Goal: Obtain resource: Download file/media

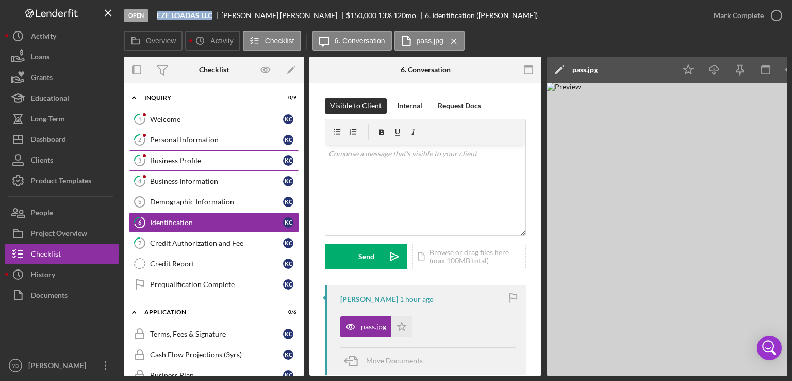
scroll to position [66, 0]
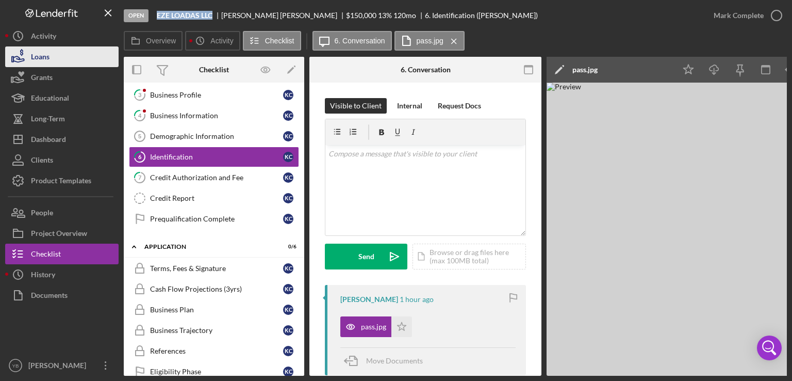
click at [34, 57] on div "Loans" at bounding box center [40, 57] width 19 height 23
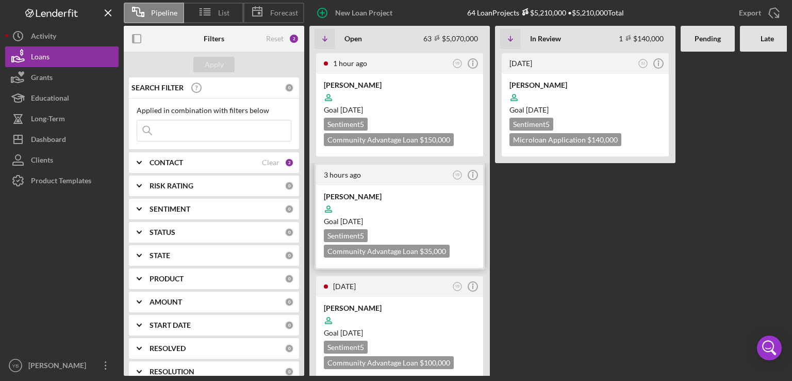
click at [402, 204] on div at bounding box center [400, 209] width 152 height 20
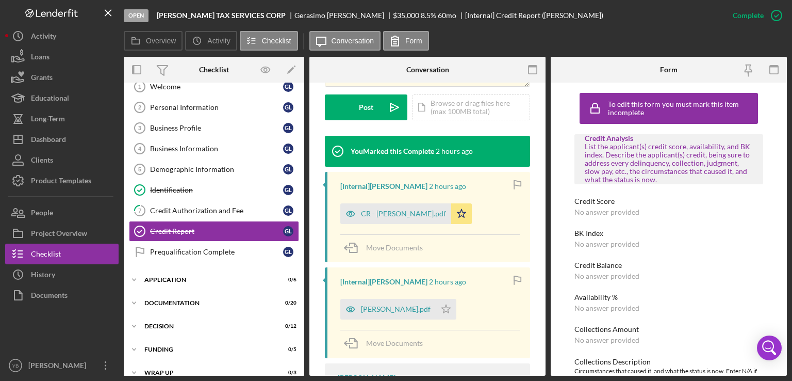
scroll to position [287, 0]
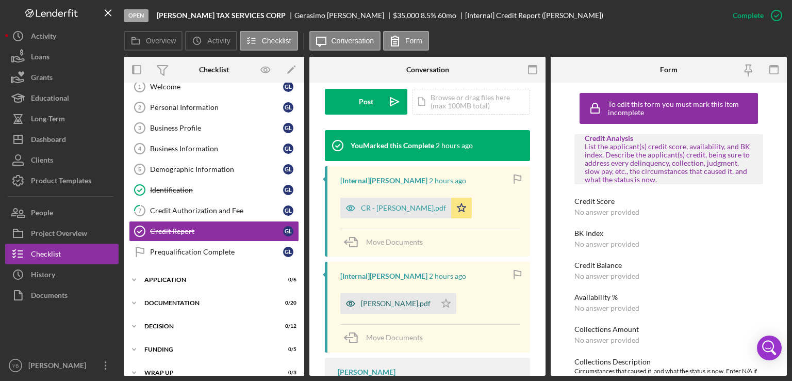
click at [403, 304] on div "[PERSON_NAME].pdf" at bounding box center [396, 303] width 70 height 8
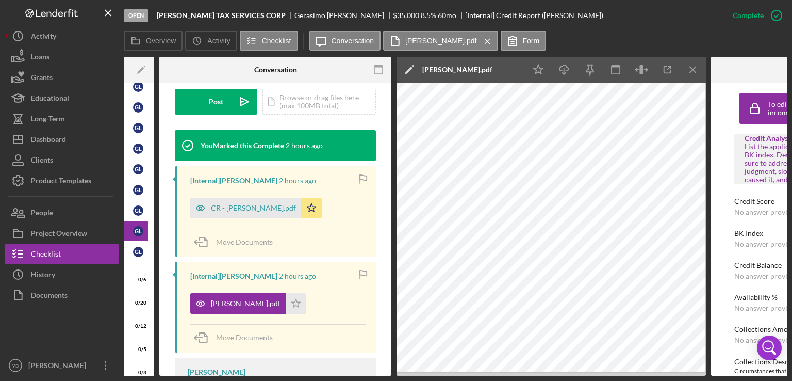
scroll to position [0, 151]
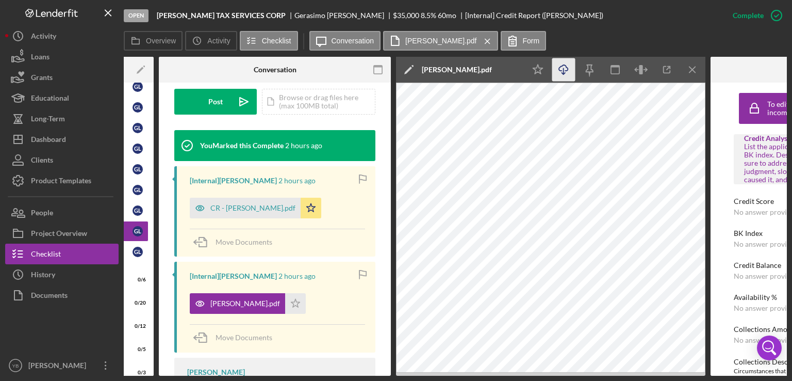
click at [565, 66] on icon "Icon/Download" at bounding box center [563, 69] width 23 height 23
click at [47, 56] on div "Loans" at bounding box center [40, 57] width 19 height 23
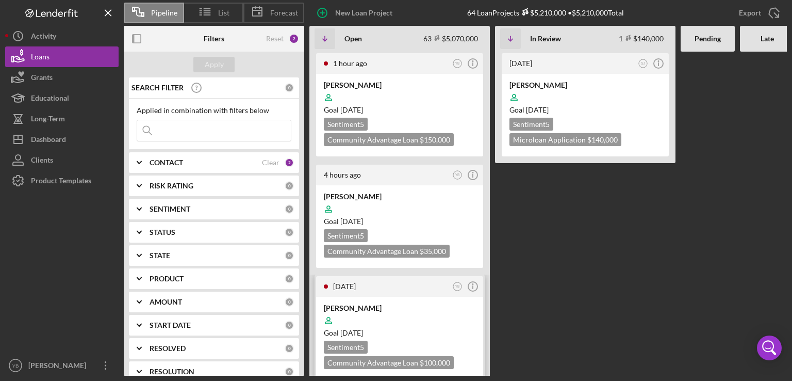
click at [376, 314] on div at bounding box center [400, 320] width 152 height 20
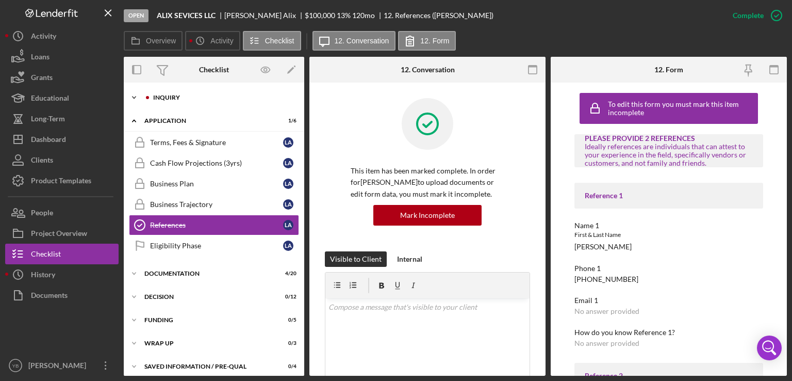
click at [169, 99] on div "Inquiry" at bounding box center [222, 97] width 138 height 6
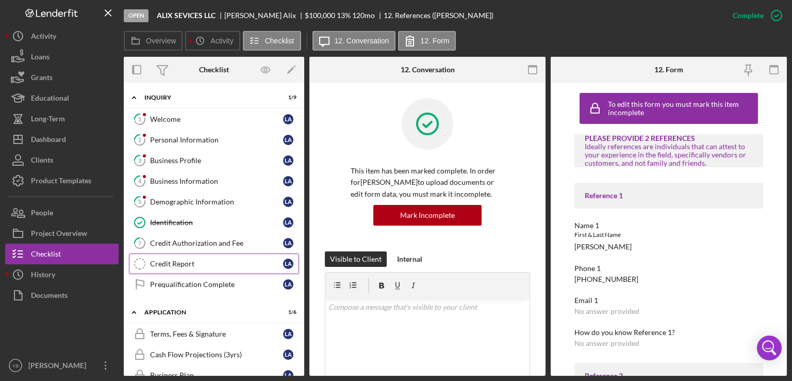
click at [176, 267] on link "Credit Report Credit Report L A" at bounding box center [214, 263] width 170 height 21
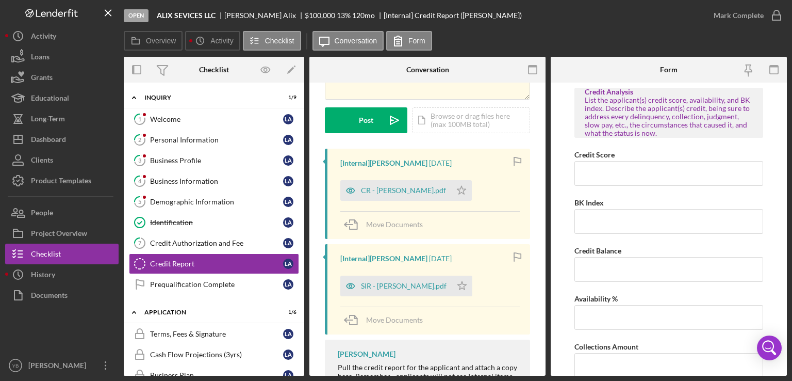
scroll to position [119, 0]
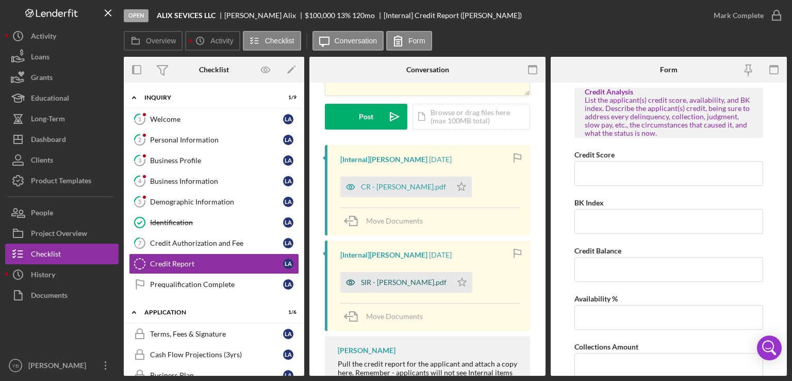
click at [397, 280] on div "SIR - [PERSON_NAME].pdf" at bounding box center [404, 282] width 86 height 8
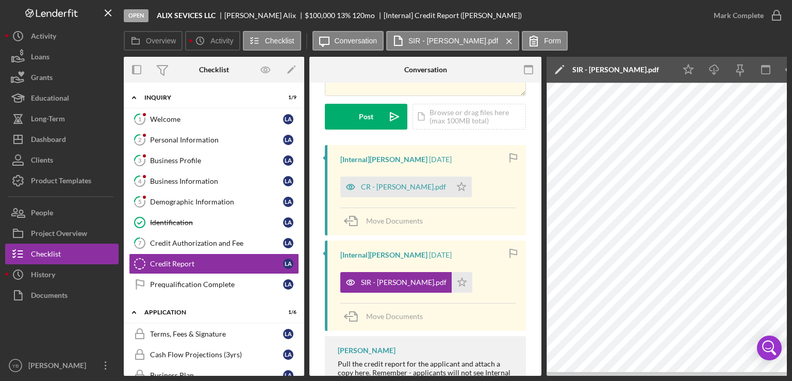
drag, startPoint x: 545, startPoint y: 372, endPoint x: 592, endPoint y: 372, distance: 46.4
click at [592, 372] on div "Overview Internal Workflow Stage Open Icon/Dropdown Arrow Archive (can unarchiv…" at bounding box center [455, 216] width 663 height 319
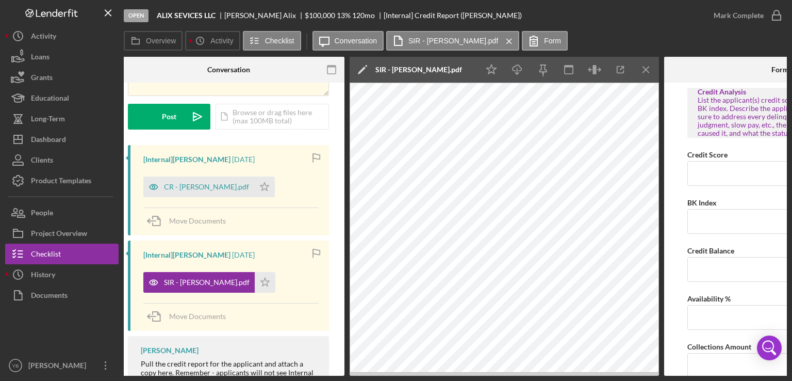
scroll to position [0, 198]
click at [518, 70] on icon "Icon/Download" at bounding box center [516, 69] width 23 height 23
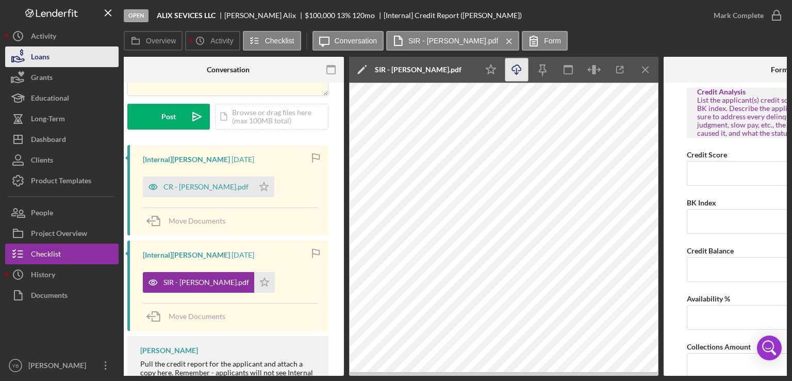
click at [63, 61] on button "Loans" at bounding box center [61, 56] width 113 height 21
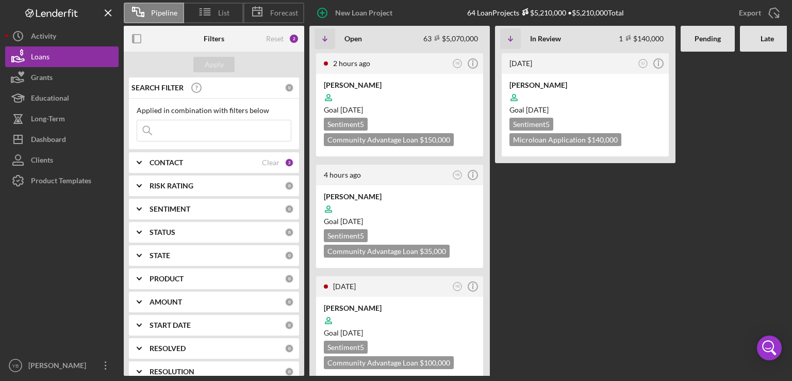
click at [587, 244] on Review "[DATE] SJ Icon/Info [PERSON_NAME] Goal [DATE] Sentiment 5 Microloan Application…" at bounding box center [585, 214] width 181 height 324
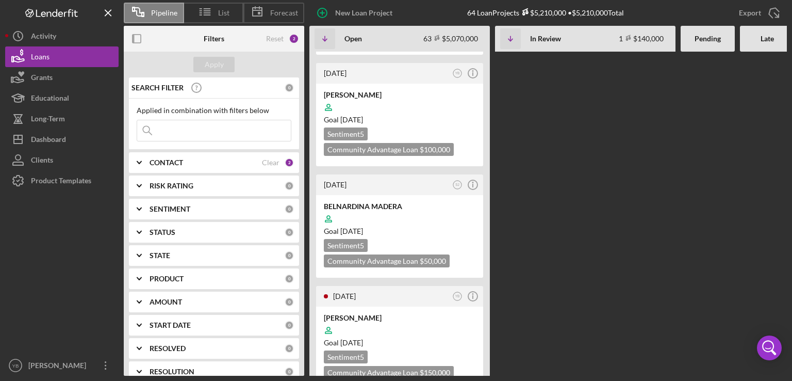
scroll to position [351, 0]
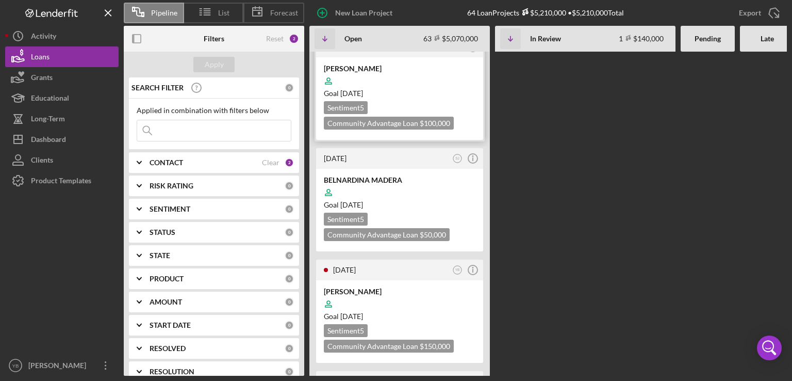
click at [429, 96] on div "Goal [DATE]" at bounding box center [400, 93] width 152 height 10
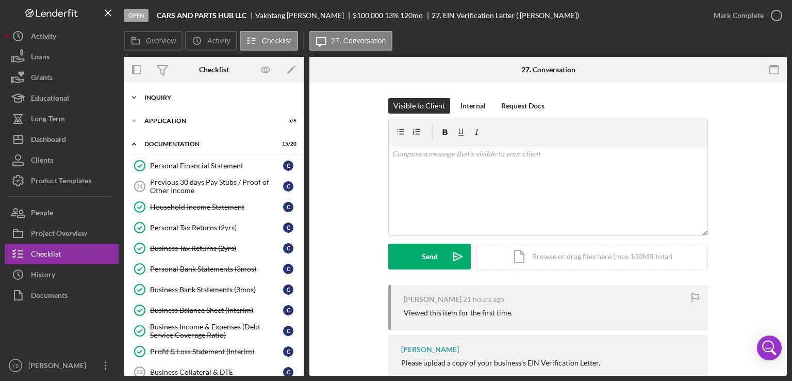
click at [150, 97] on div "Inquiry" at bounding box center [217, 97] width 147 height 6
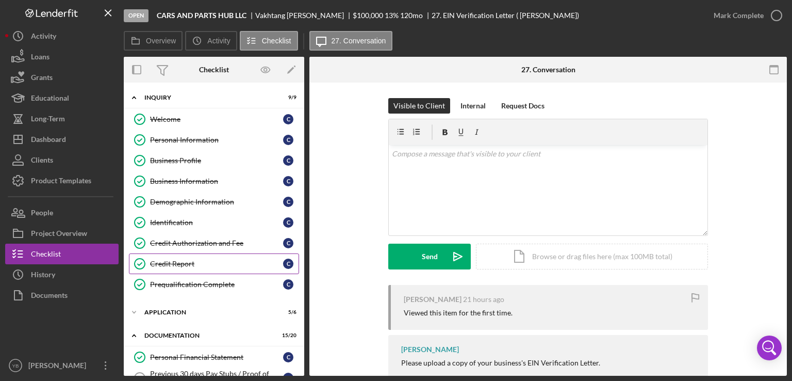
click at [191, 267] on link "Credit Report Credit Report C" at bounding box center [214, 263] width 170 height 21
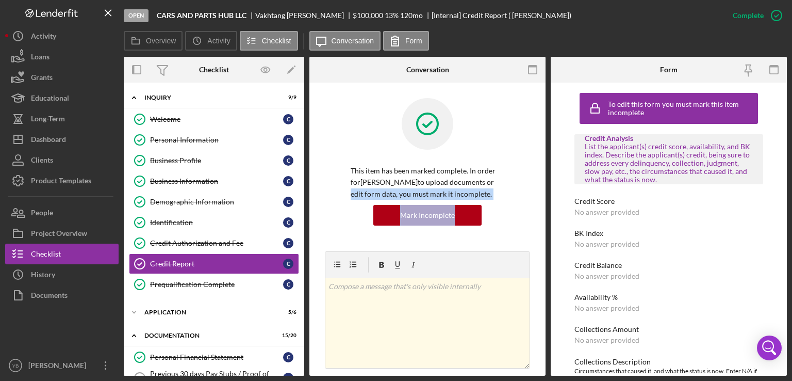
drag, startPoint x: 542, startPoint y: 188, endPoint x: 540, endPoint y: 266, distance: 78.4
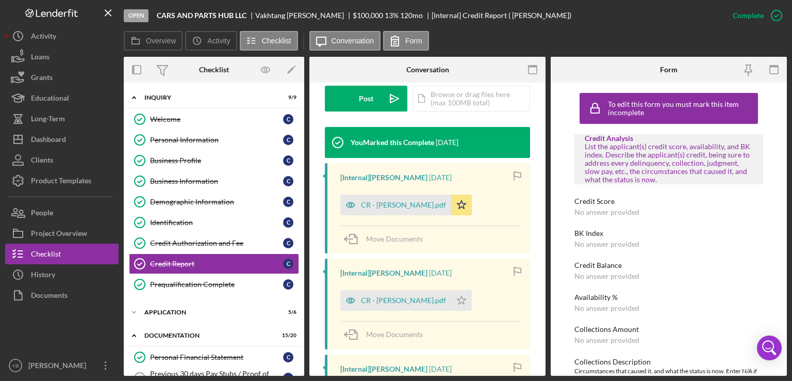
scroll to position [330, 0]
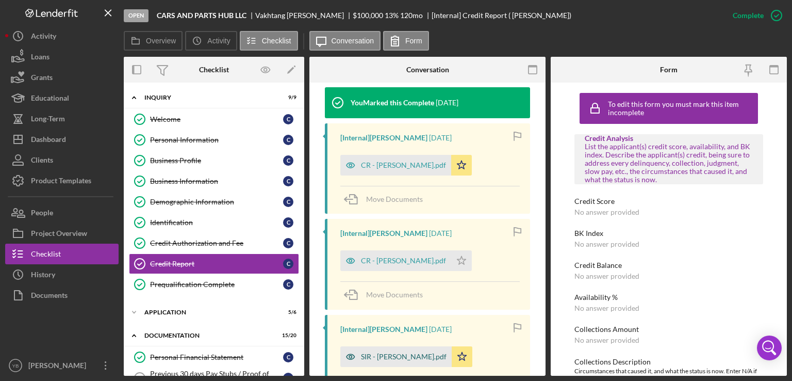
click at [384, 357] on div "SIR - [PERSON_NAME].pdf" at bounding box center [404, 356] width 86 height 8
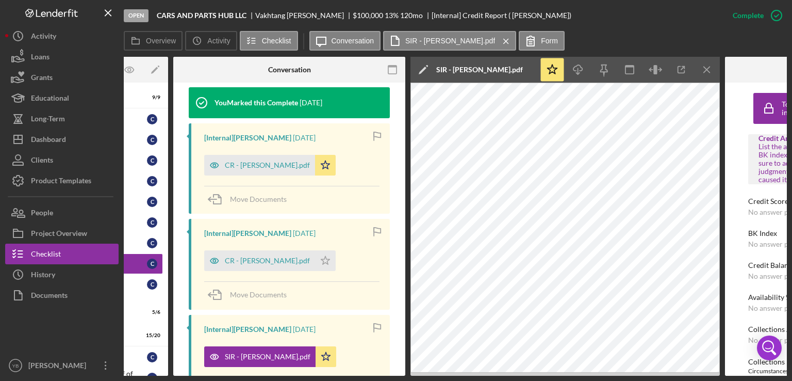
scroll to position [0, 137]
click at [578, 70] on icon "Icon/Download" at bounding box center [577, 69] width 23 height 23
click at [580, 70] on icon "Icon/Download" at bounding box center [577, 69] width 23 height 23
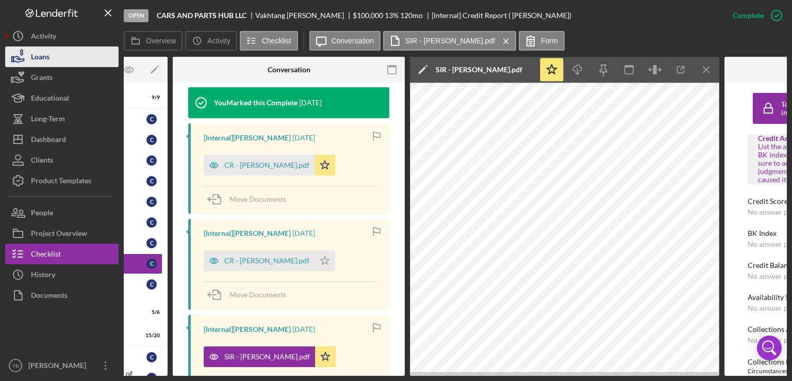
click at [50, 58] on button "Loans" at bounding box center [61, 56] width 113 height 21
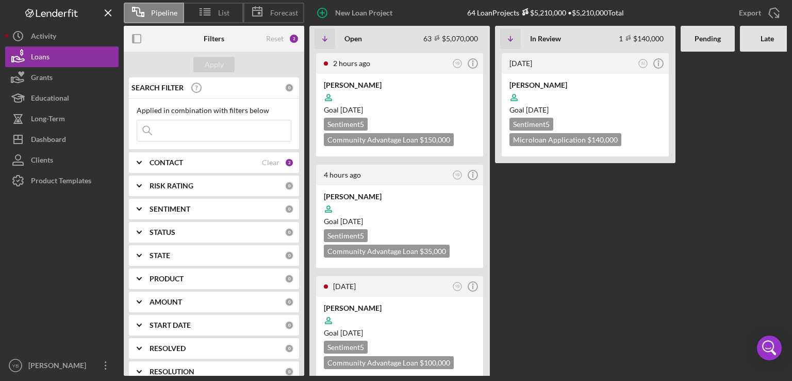
click at [549, 264] on Review "[DATE] SJ Icon/Info [PERSON_NAME] Goal [DATE] Sentiment 5 Microloan Application…" at bounding box center [585, 214] width 181 height 324
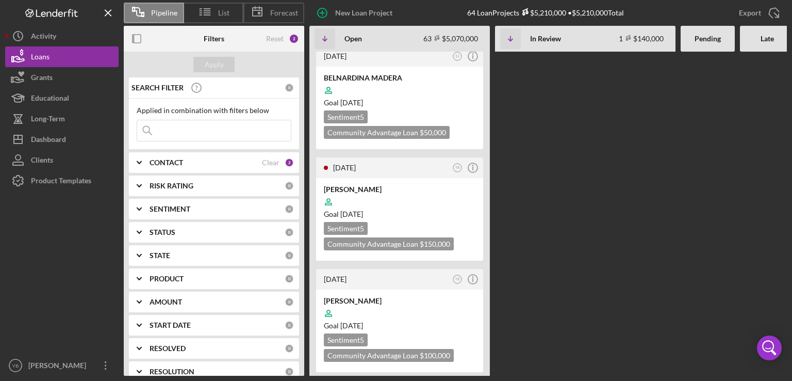
scroll to position [454, 0]
click at [434, 319] on div "Goal [DATE]" at bounding box center [400, 324] width 152 height 10
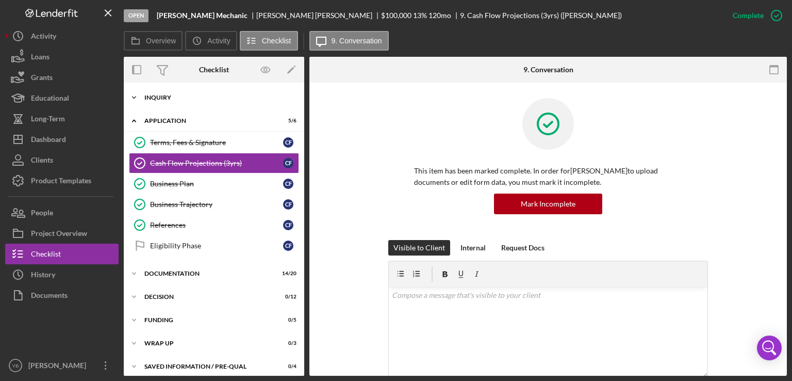
click at [165, 93] on div "Icon/Expander Inquiry 8 / 9" at bounding box center [214, 97] width 181 height 21
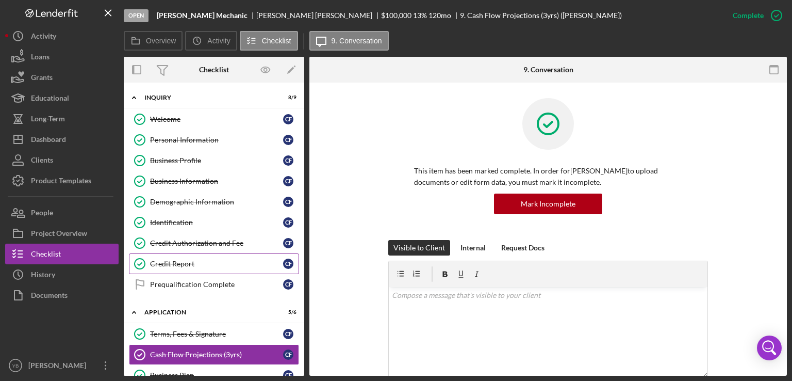
click at [175, 265] on div "Credit Report" at bounding box center [216, 263] width 133 height 8
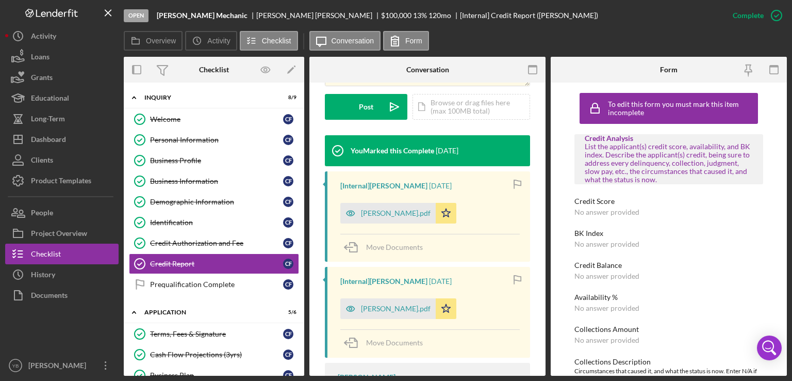
scroll to position [285, 0]
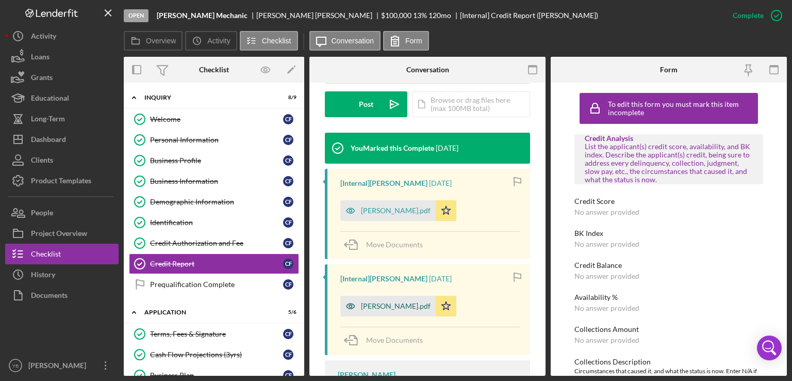
click at [404, 310] on div "[PERSON_NAME].pdf" at bounding box center [396, 306] width 70 height 8
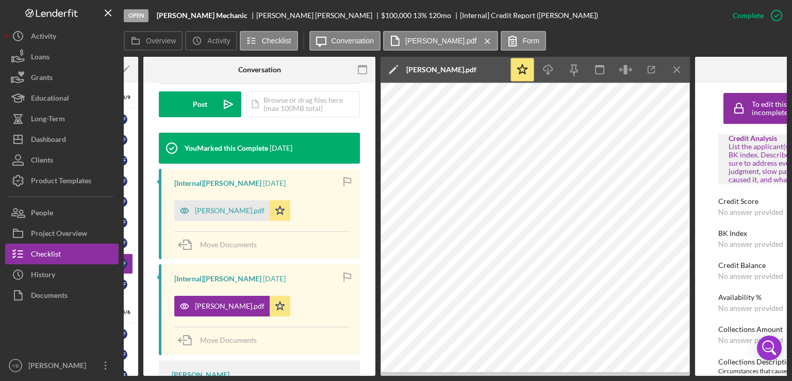
scroll to position [0, 170]
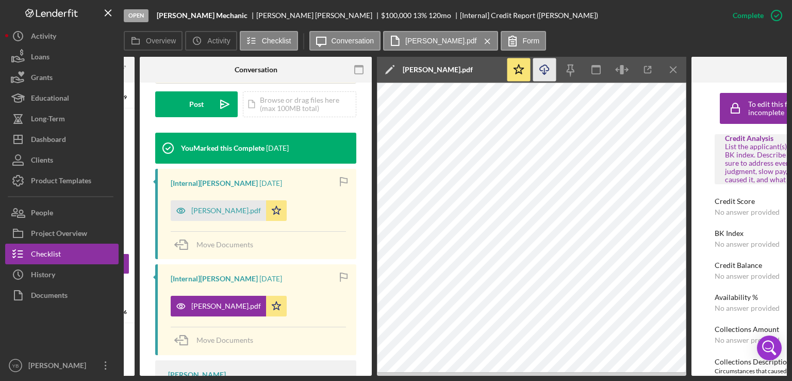
click at [543, 68] on icon "Icon/Download" at bounding box center [544, 69] width 23 height 23
